Goal: Find contact information: Find contact information

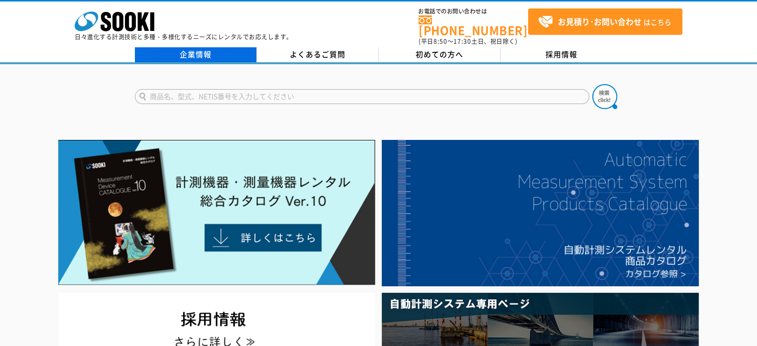
click at [204, 47] on link "企業情報" at bounding box center [196, 54] width 122 height 15
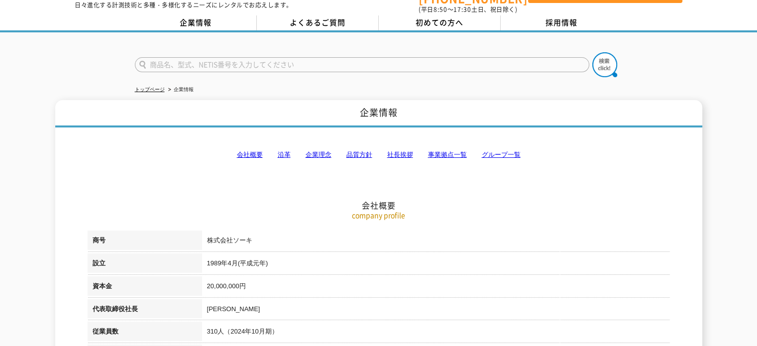
scroll to position [50, 0]
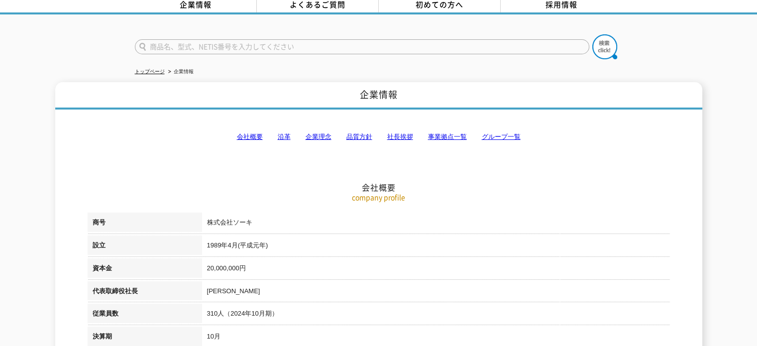
click at [442, 133] on link "事業拠点一覧" at bounding box center [447, 136] width 39 height 7
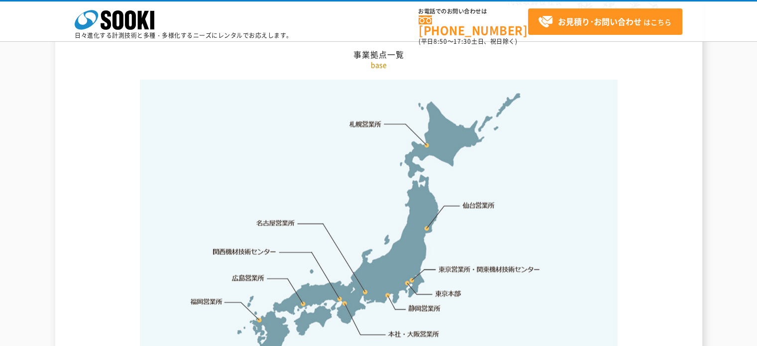
scroll to position [2047, 0]
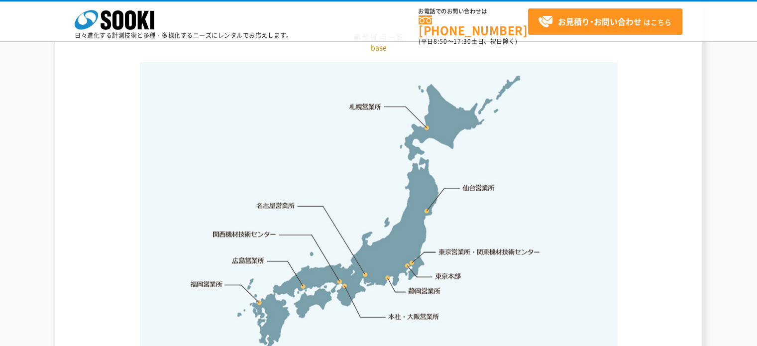
click at [482, 247] on link "東京営業所・関東機材技術センター" at bounding box center [490, 252] width 102 height 10
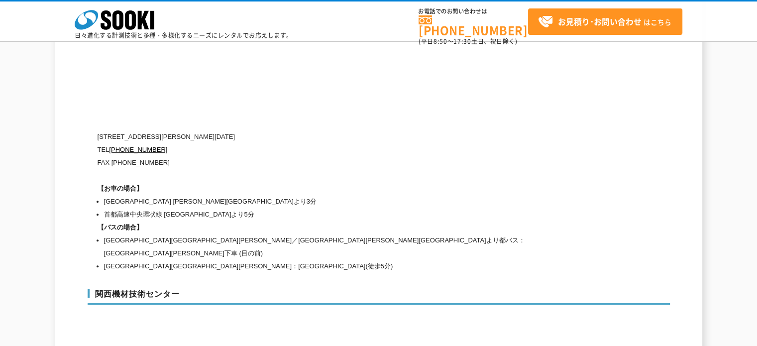
scroll to position [4201, 0]
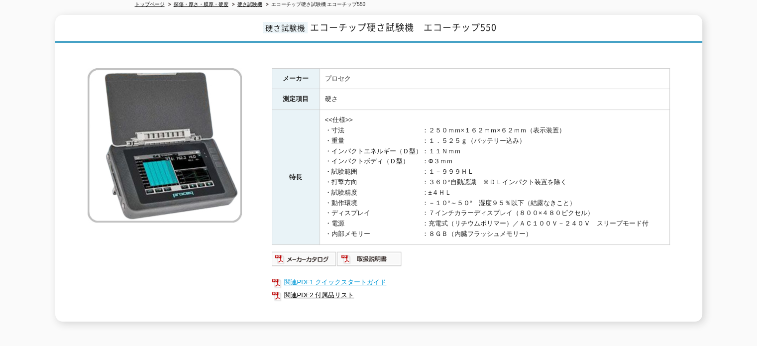
scroll to position [100, 0]
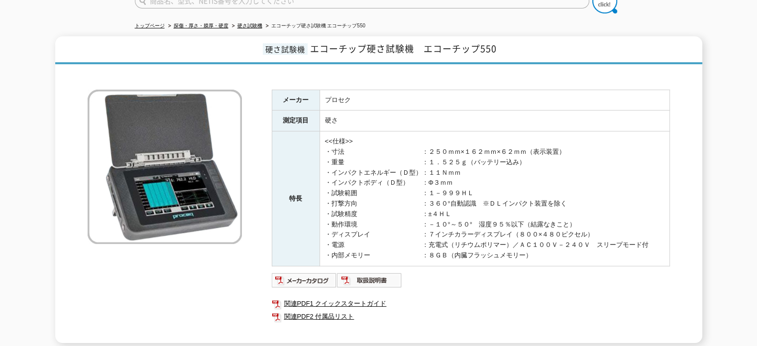
scroll to position [100, 0]
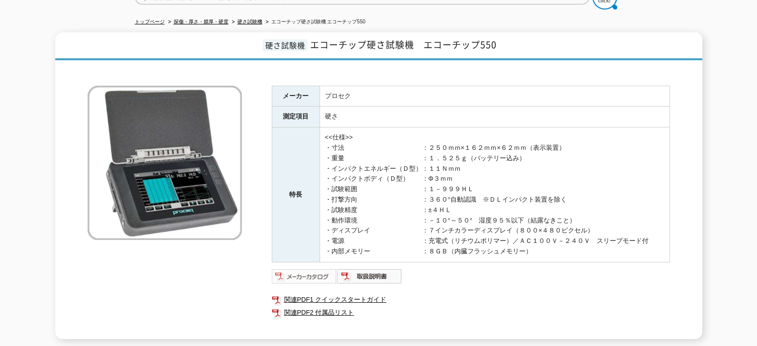
click at [310, 269] on img at bounding box center [304, 276] width 65 height 16
